Goal: Information Seeking & Learning: Learn about a topic

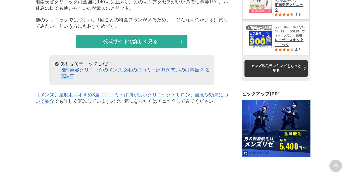
scroll to position [17570, 27249]
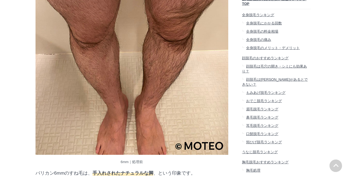
drag, startPoint x: 37, startPoint y: 105, endPoint x: 143, endPoint y: 103, distance: 105.2
drag, startPoint x: 143, startPoint y: 103, endPoint x: 111, endPoint y: 84, distance: 36.9
drag, startPoint x: 36, startPoint y: 83, endPoint x: 144, endPoint y: 101, distance: 110.0
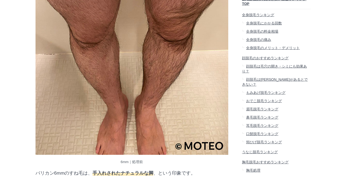
click at [144, 101] on section "この記事を書いた人 [PERSON_NAME]編集部 [PERSON_NAME] 編集部 YMAA個人認証マーク（薬機法や医療法の広告知識を習得した広告取扱者…" at bounding box center [132, 79] width 193 height 9473
drag, startPoint x: 144, startPoint y: 101, endPoint x: 117, endPoint y: 94, distance: 27.9
click at [117, 94] on section "この記事を書いた人 [PERSON_NAME]編集部 [PERSON_NAME] 編集部 YMAA個人認証マーク（薬機法や医療法の広告知識を習得した広告取扱者…" at bounding box center [132, 79] width 193 height 9473
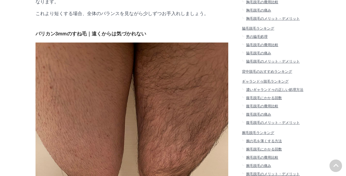
scroll to position [5064, 0]
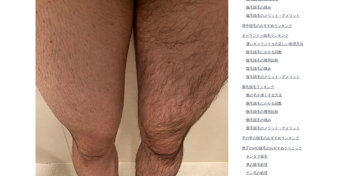
drag, startPoint x: 36, startPoint y: 140, endPoint x: 198, endPoint y: 155, distance: 162.5
drag, startPoint x: 37, startPoint y: 156, endPoint x: 187, endPoint y: 154, distance: 150.3
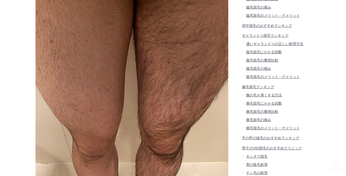
scroll to position [5092, 0]
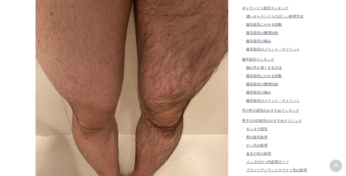
drag, startPoint x: 35, startPoint y: 139, endPoint x: 213, endPoint y: 147, distance: 178.0
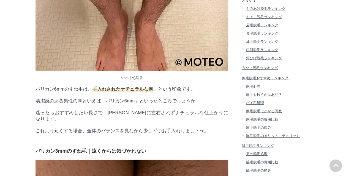
scroll to position [4899, 0]
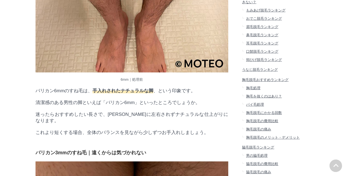
drag, startPoint x: 35, startPoint y: 20, endPoint x: 148, endPoint y: 19, distance: 112.8
drag, startPoint x: 148, startPoint y: 19, endPoint x: 138, endPoint y: 19, distance: 9.9
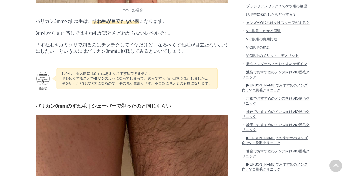
scroll to position [5312, 0]
